Goal: Download file/media

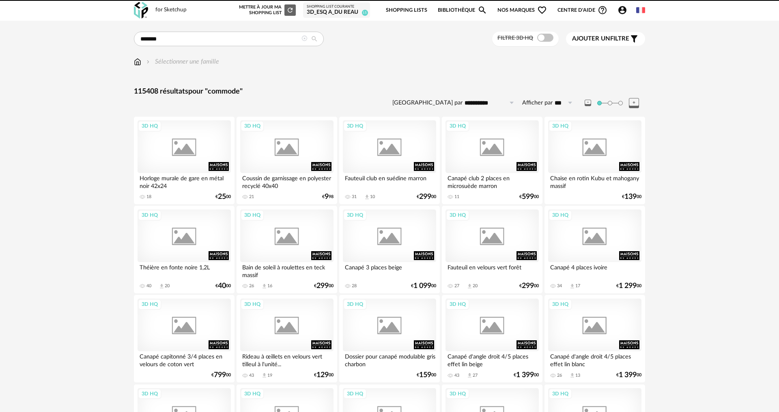
type input "*******"
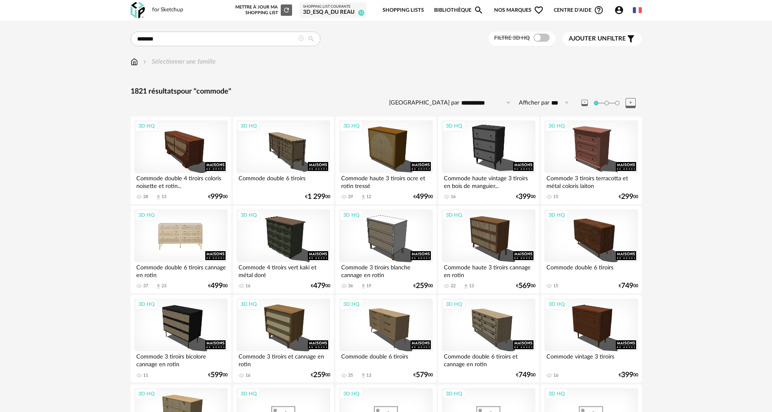
click at [173, 242] on div "3D HQ" at bounding box center [180, 236] width 93 height 53
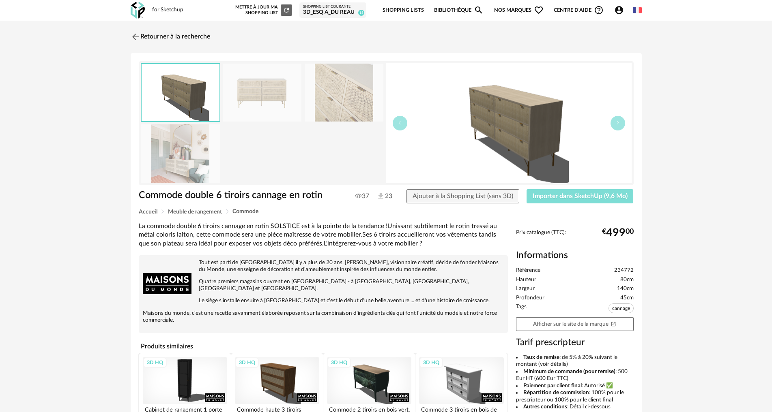
click at [549, 195] on span "Importer dans SketchUp (9,6 Mo)" at bounding box center [579, 196] width 95 height 6
click at [541, 197] on span "Importer dans SketchUp (9,6 Mo)" at bounding box center [579, 196] width 95 height 6
click at [134, 36] on img at bounding box center [135, 37] width 12 height 12
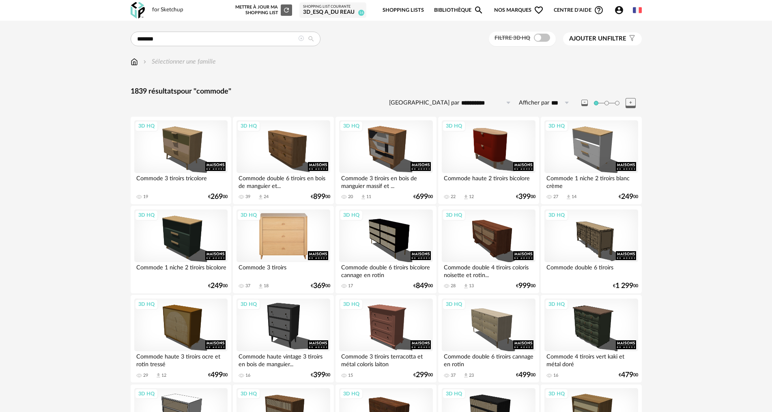
click at [291, 240] on div "3D HQ" at bounding box center [282, 236] width 93 height 53
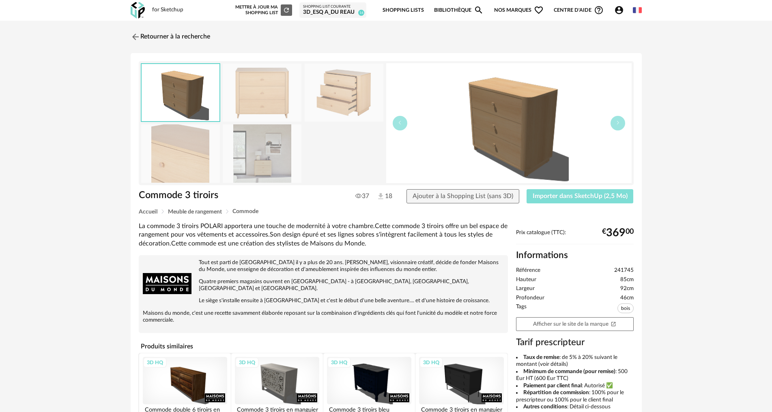
click at [564, 197] on span "Importer dans SketchUp (2,5 Mo)" at bounding box center [579, 196] width 95 height 6
